Goal: Task Accomplishment & Management: Complete application form

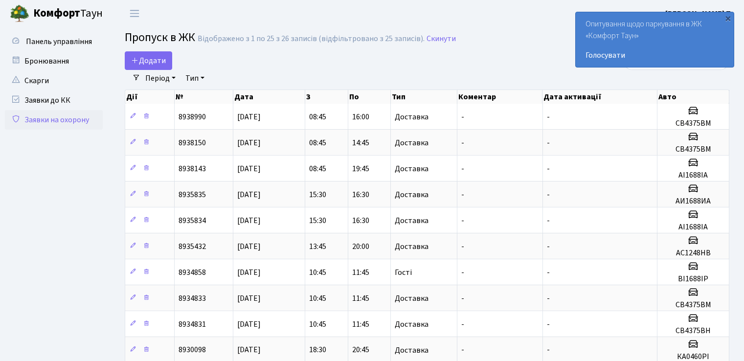
select select "25"
click at [157, 58] on span "Додати" at bounding box center [148, 60] width 35 height 11
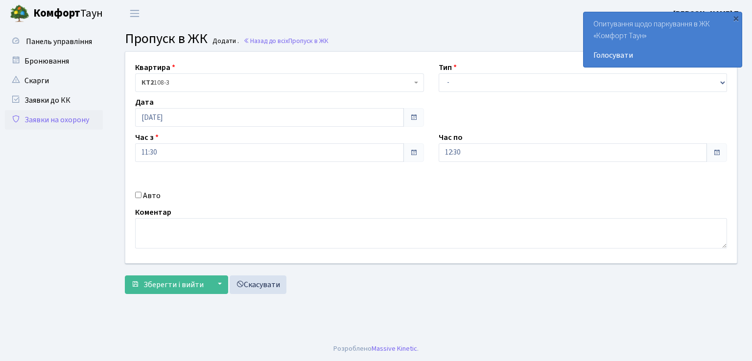
click at [139, 197] on input "Авто" at bounding box center [138, 195] width 6 height 6
checkbox input "true"
type input "АН3968ІВ"
click at [721, 82] on select "- Доставка Таксі Гості Сервіс" at bounding box center [582, 82] width 289 height 19
select select "1"
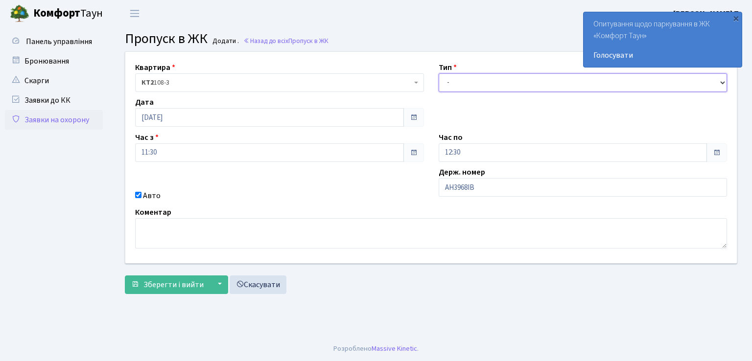
click at [438, 73] on select "- Доставка Таксі Гості Сервіс" at bounding box center [582, 82] width 289 height 19
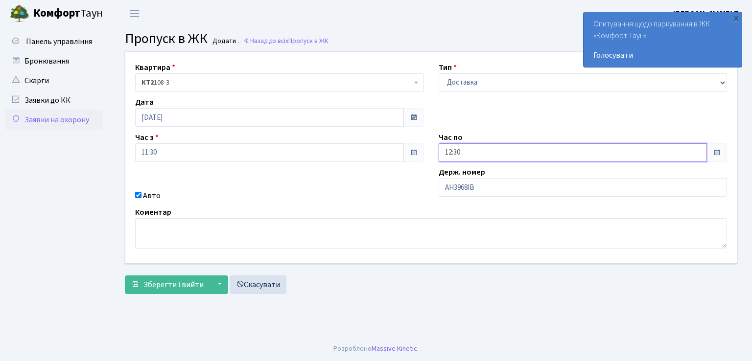
click at [512, 154] on input "12:30" at bounding box center [572, 152] width 269 height 19
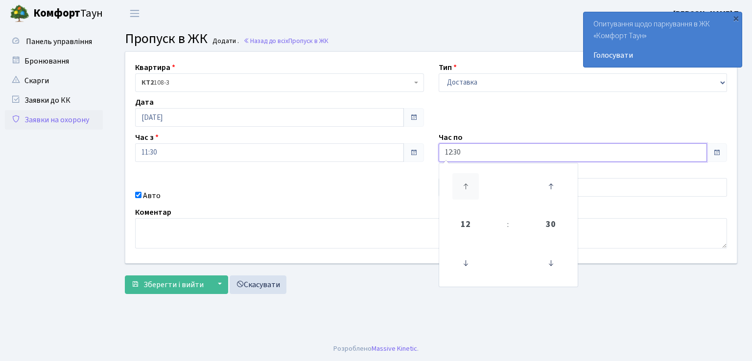
click at [467, 189] on icon at bounding box center [465, 186] width 26 height 26
click at [464, 188] on icon at bounding box center [465, 186] width 26 height 26
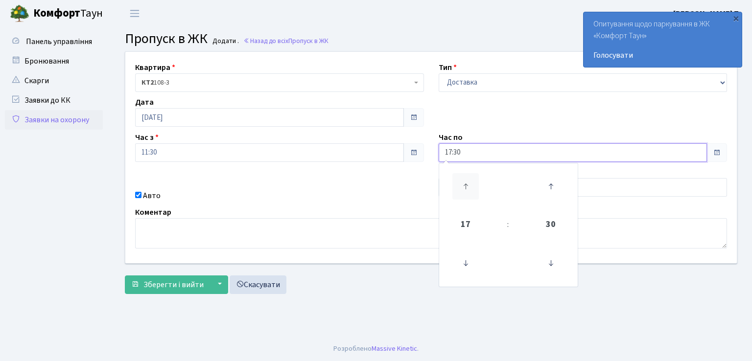
click at [464, 188] on icon at bounding box center [465, 186] width 26 height 26
type input "18:30"
click at [180, 279] on span "Зберегти і вийти" at bounding box center [173, 284] width 60 height 11
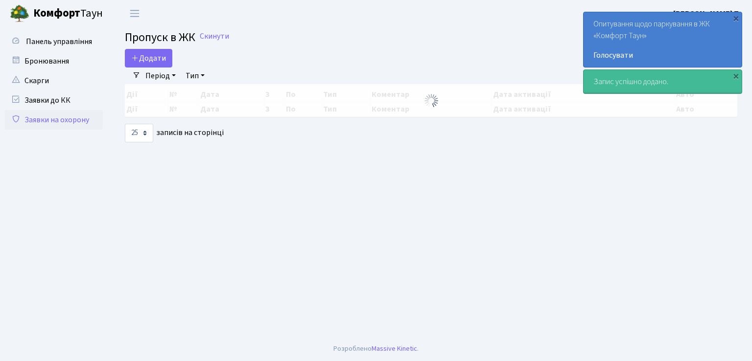
select select "25"
